Goal: Information Seeking & Learning: Learn about a topic

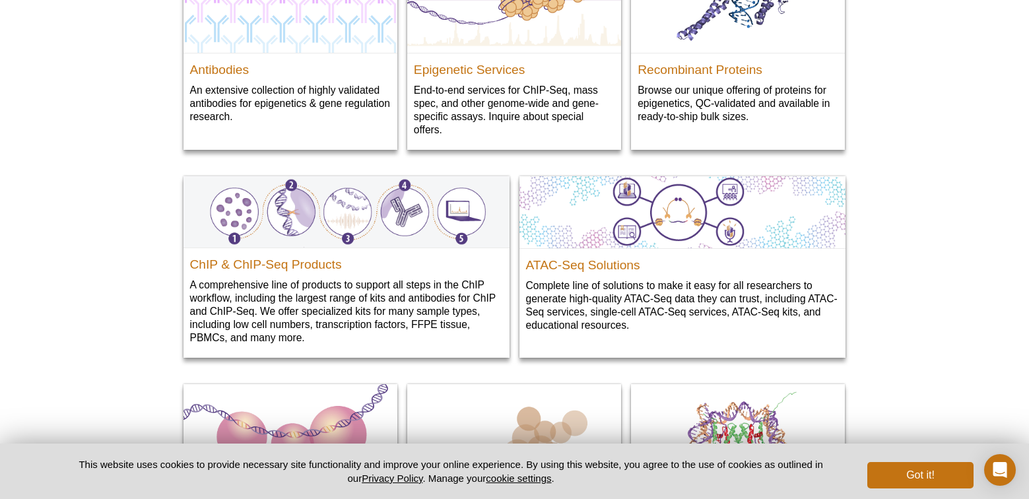
scroll to position [1513, 0]
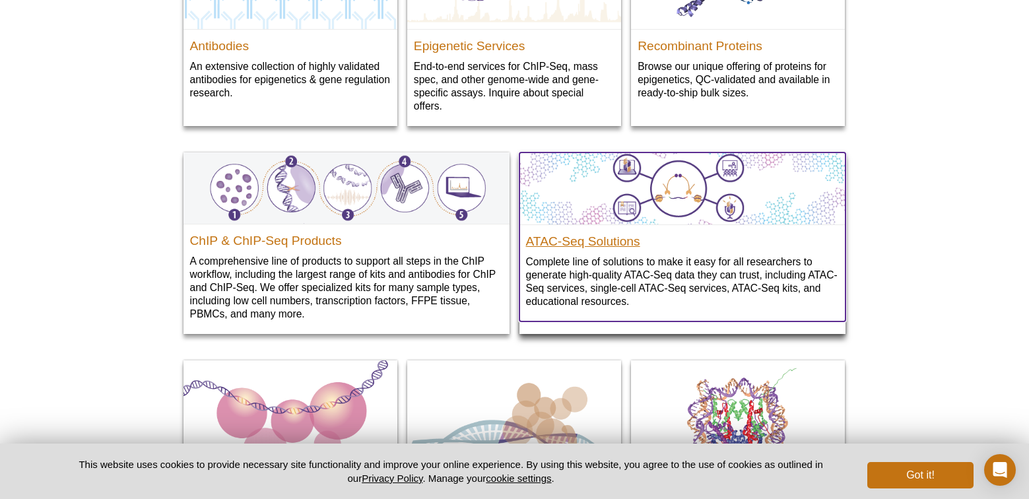
click at [614, 245] on h2 "ATAC-Seq Solutions" at bounding box center [682, 238] width 313 height 20
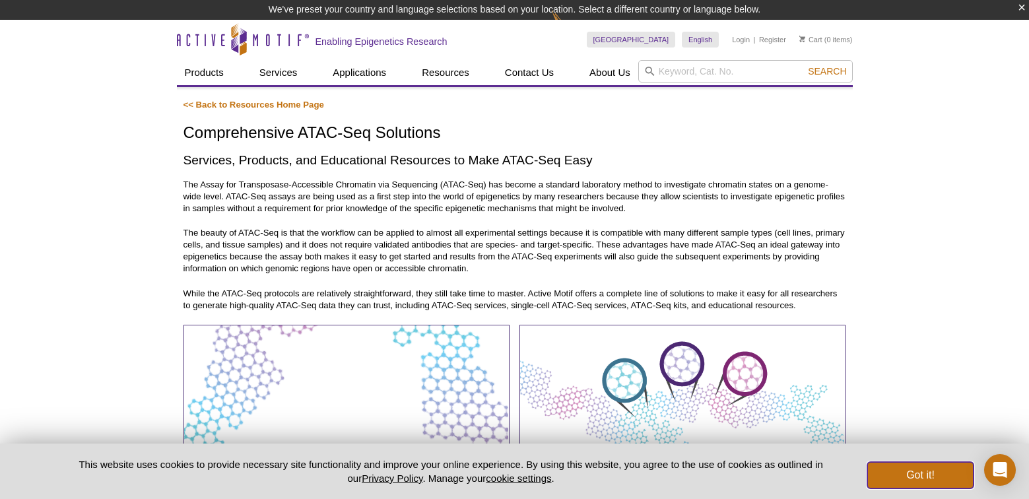
click at [935, 475] on button "Got it!" at bounding box center [920, 475] width 106 height 26
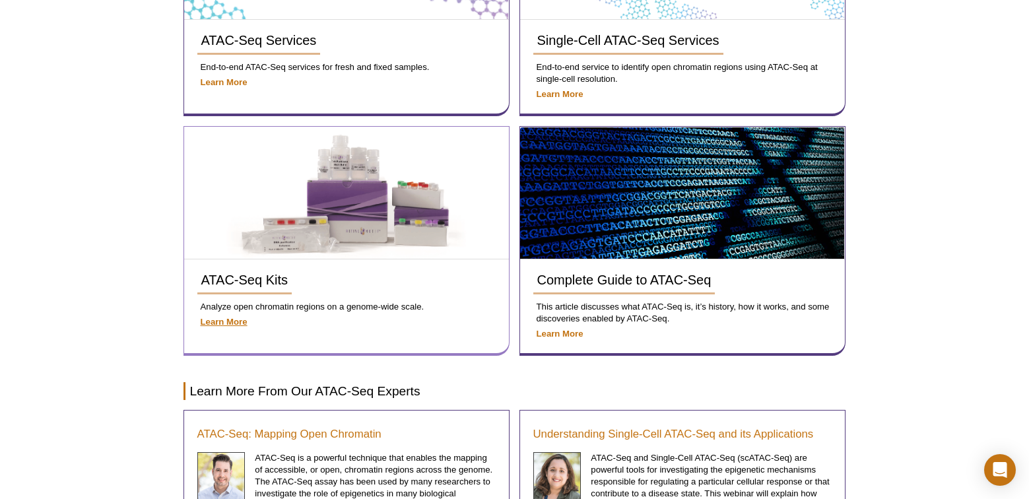
scroll to position [419, 0]
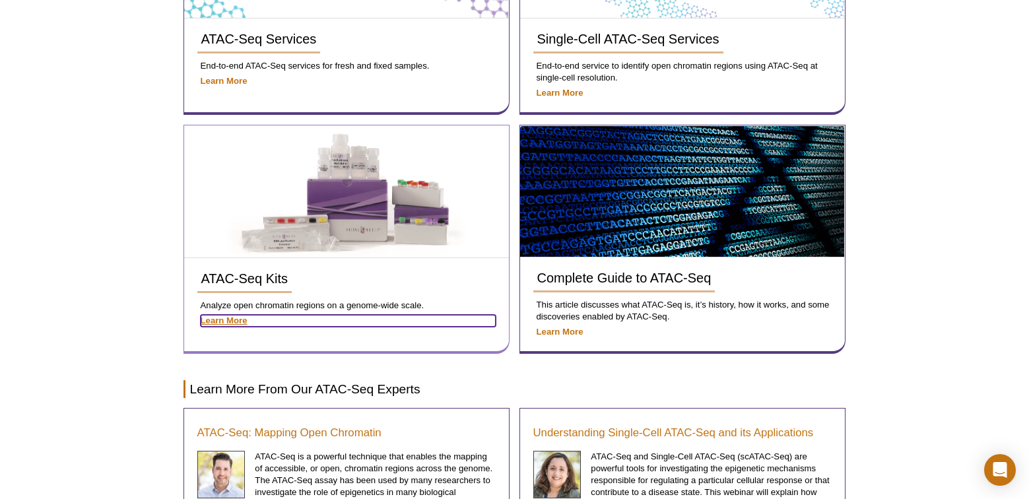
click at [238, 319] on strong "Learn More" at bounding box center [224, 321] width 47 height 10
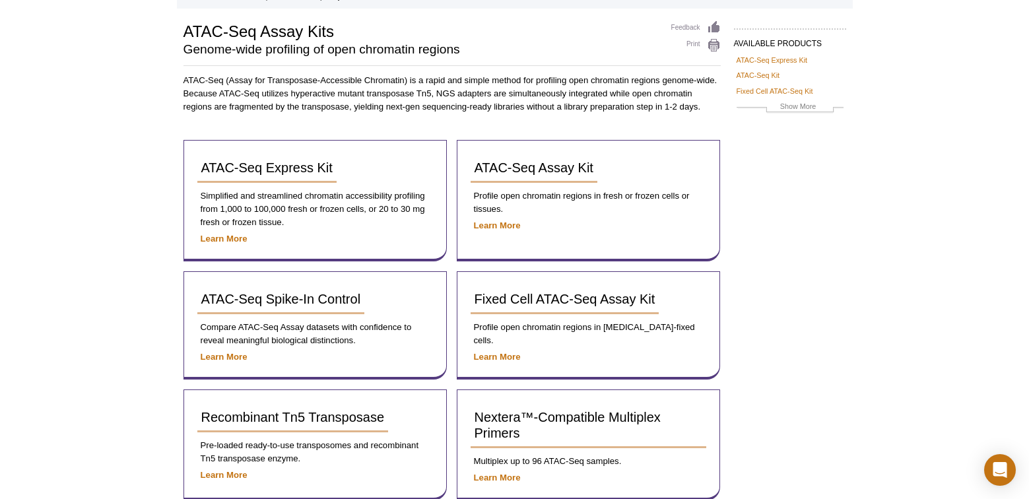
scroll to position [83, 0]
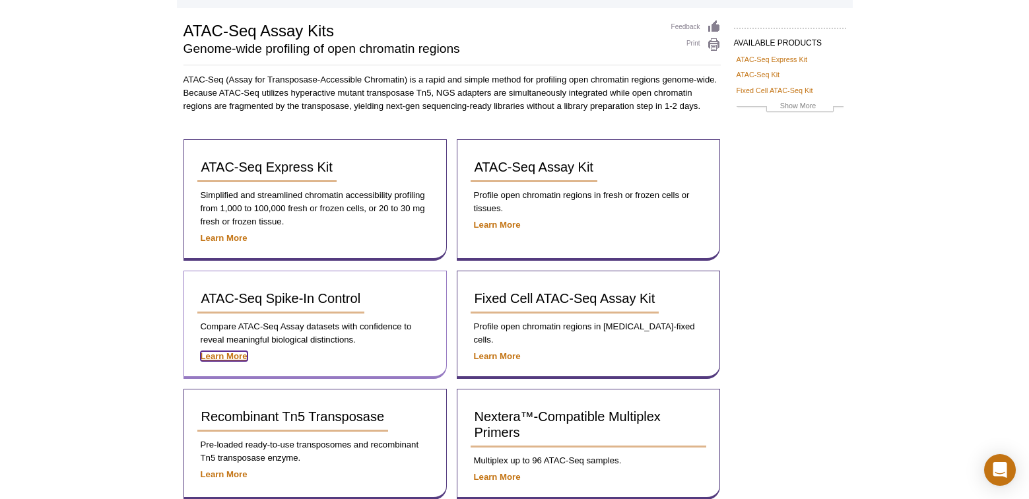
click at [231, 357] on strong "Learn More" at bounding box center [224, 356] width 47 height 10
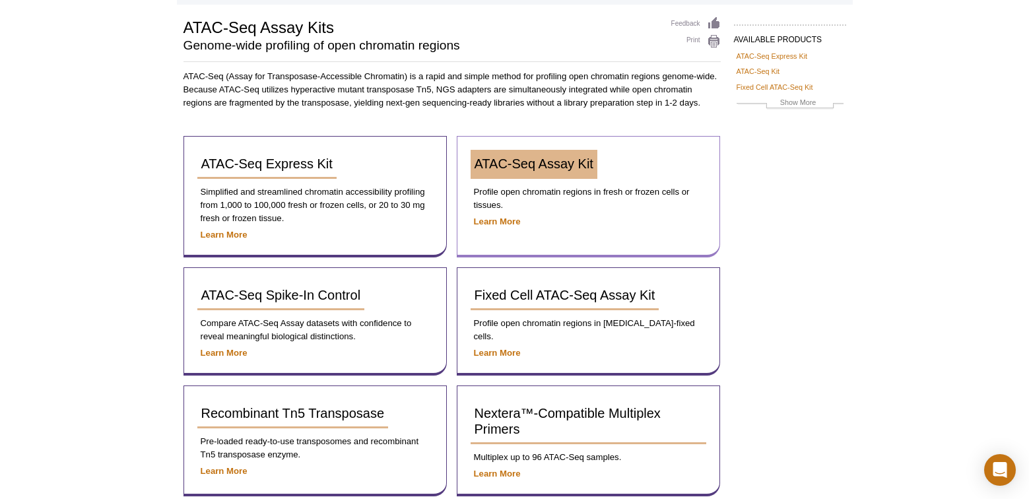
scroll to position [83, 0]
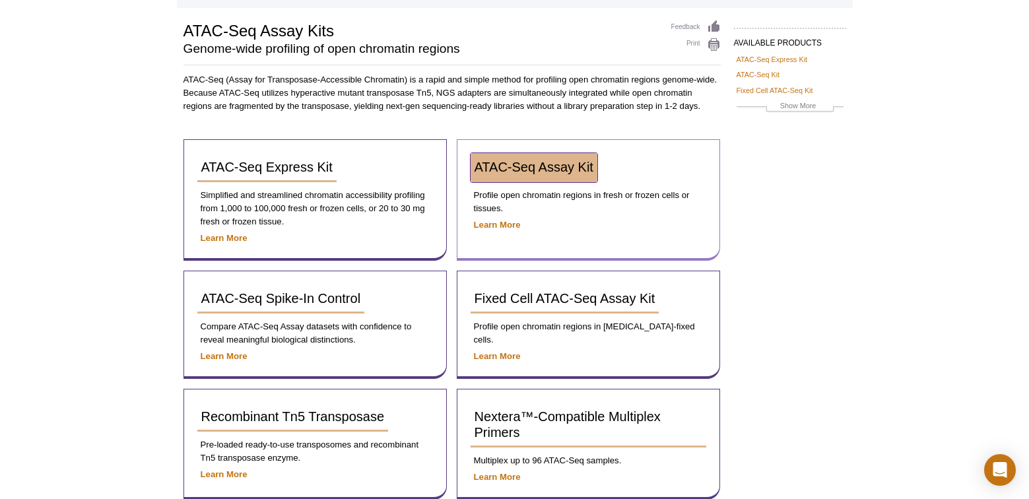
click at [569, 166] on span "ATAC-Seq Assay Kit" at bounding box center [534, 167] width 119 height 15
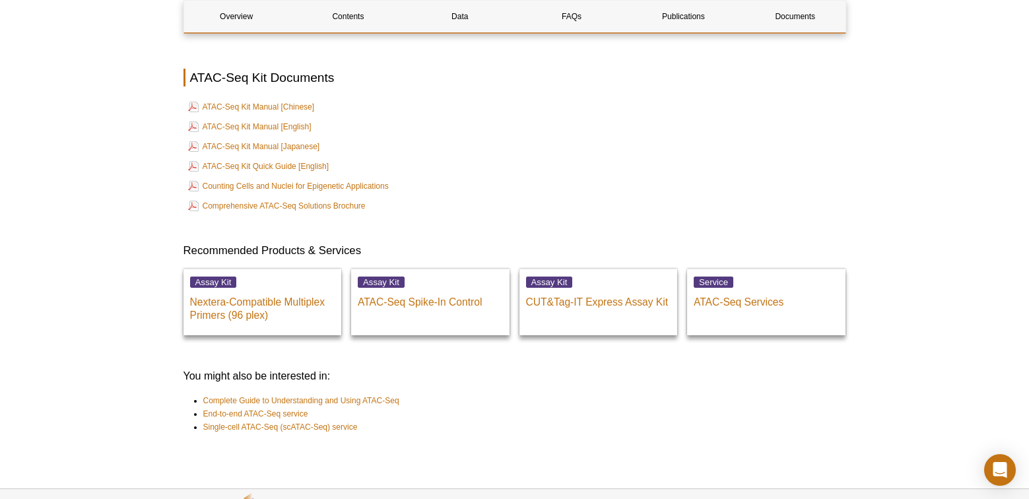
scroll to position [3684, 0]
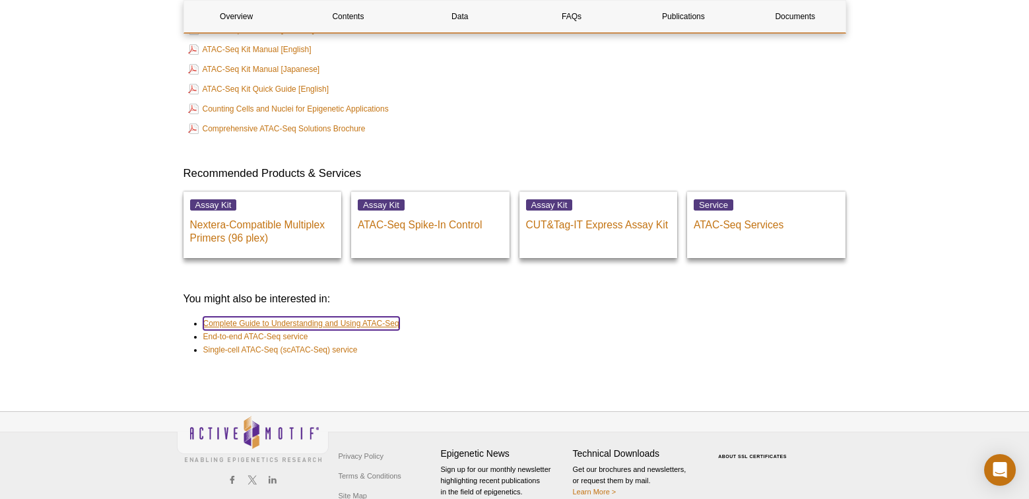
click at [380, 317] on link "Complete Guide to Understanding and Using ATAC-Seq" at bounding box center [301, 323] width 196 height 13
